Goal: Obtain resource: Obtain resource

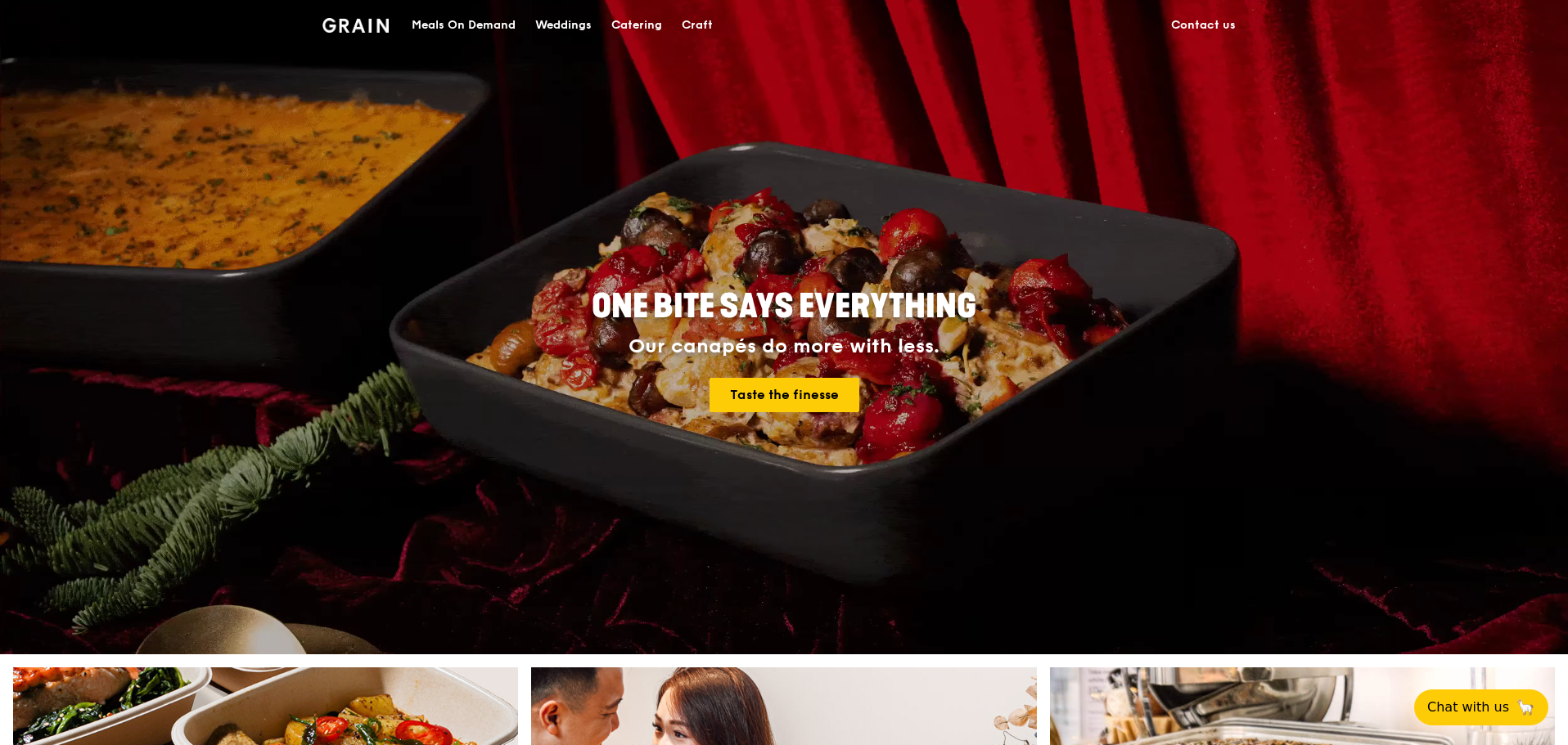
click at [647, 25] on div "Catering" at bounding box center [637, 25] width 51 height 49
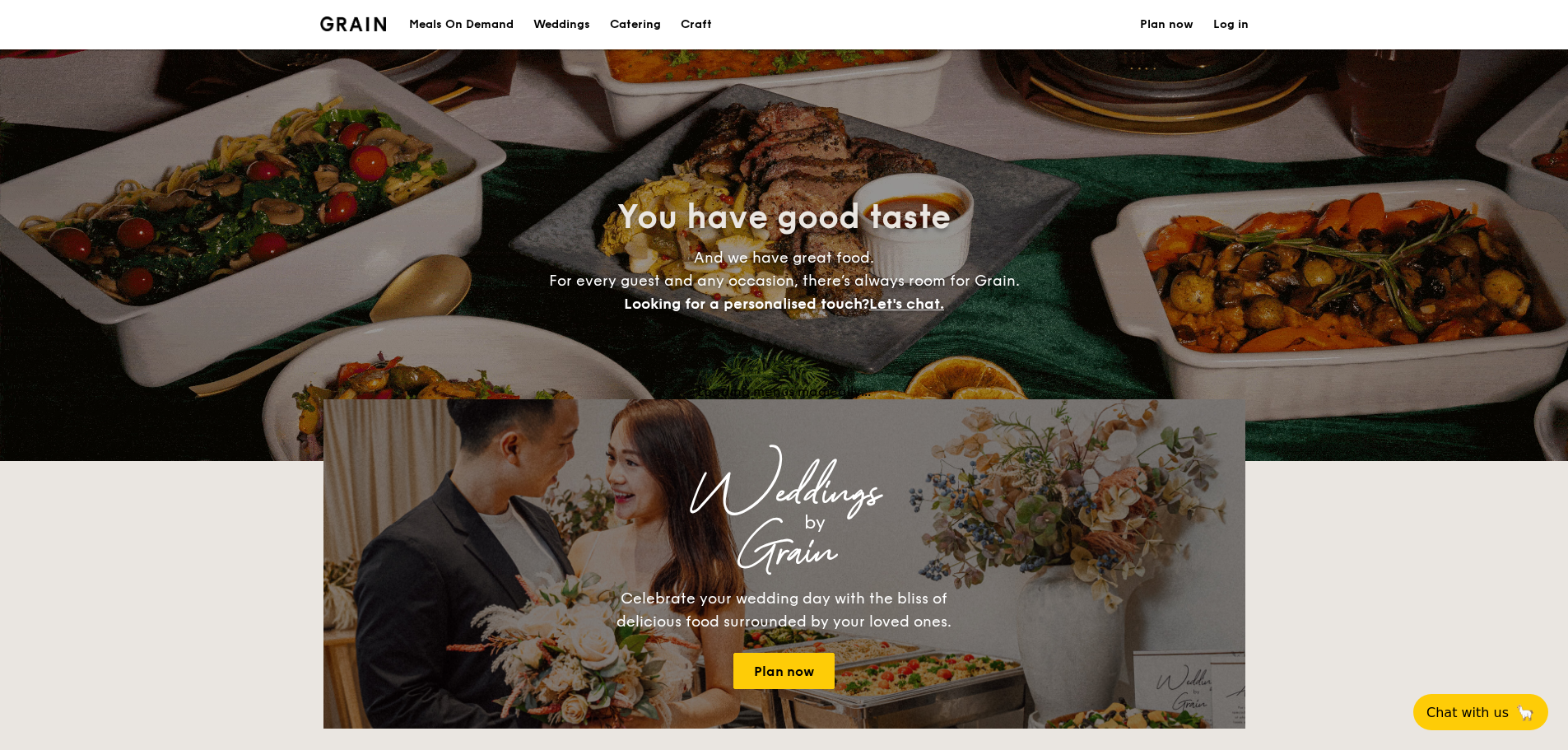
select select
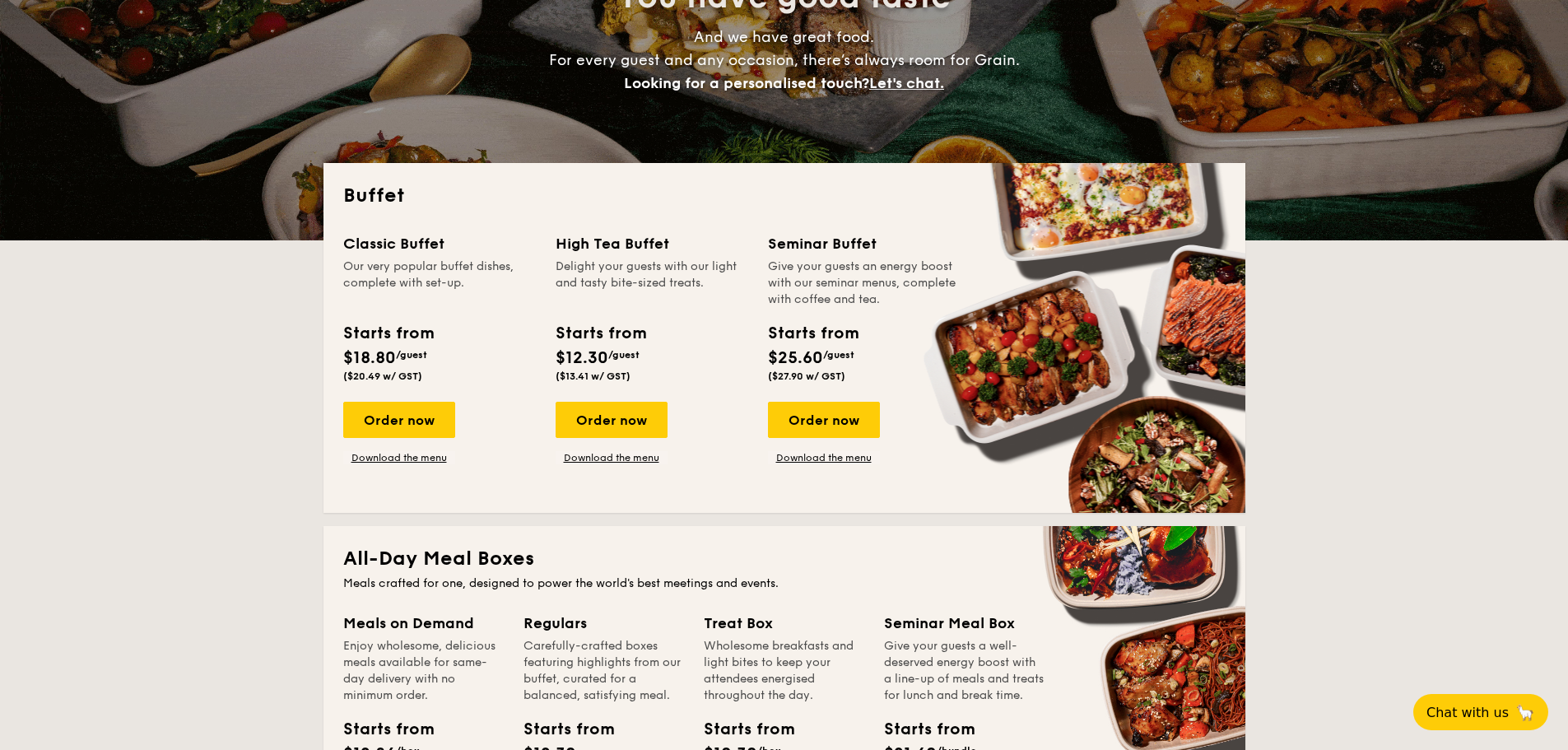
scroll to position [247, 0]
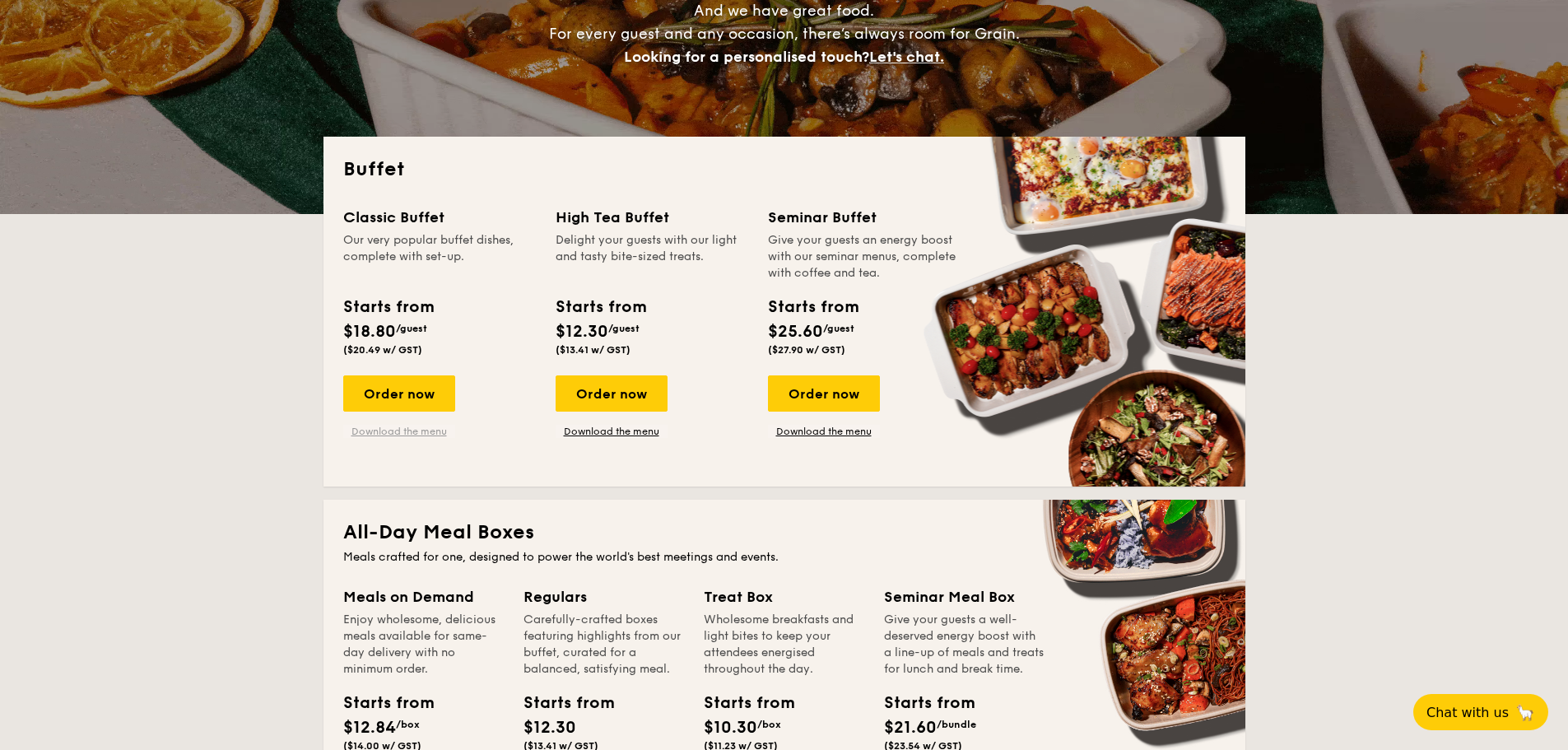
click at [418, 433] on link "Download the menu" at bounding box center [399, 431] width 112 height 13
